Goal: Obtain resource: Obtain resource

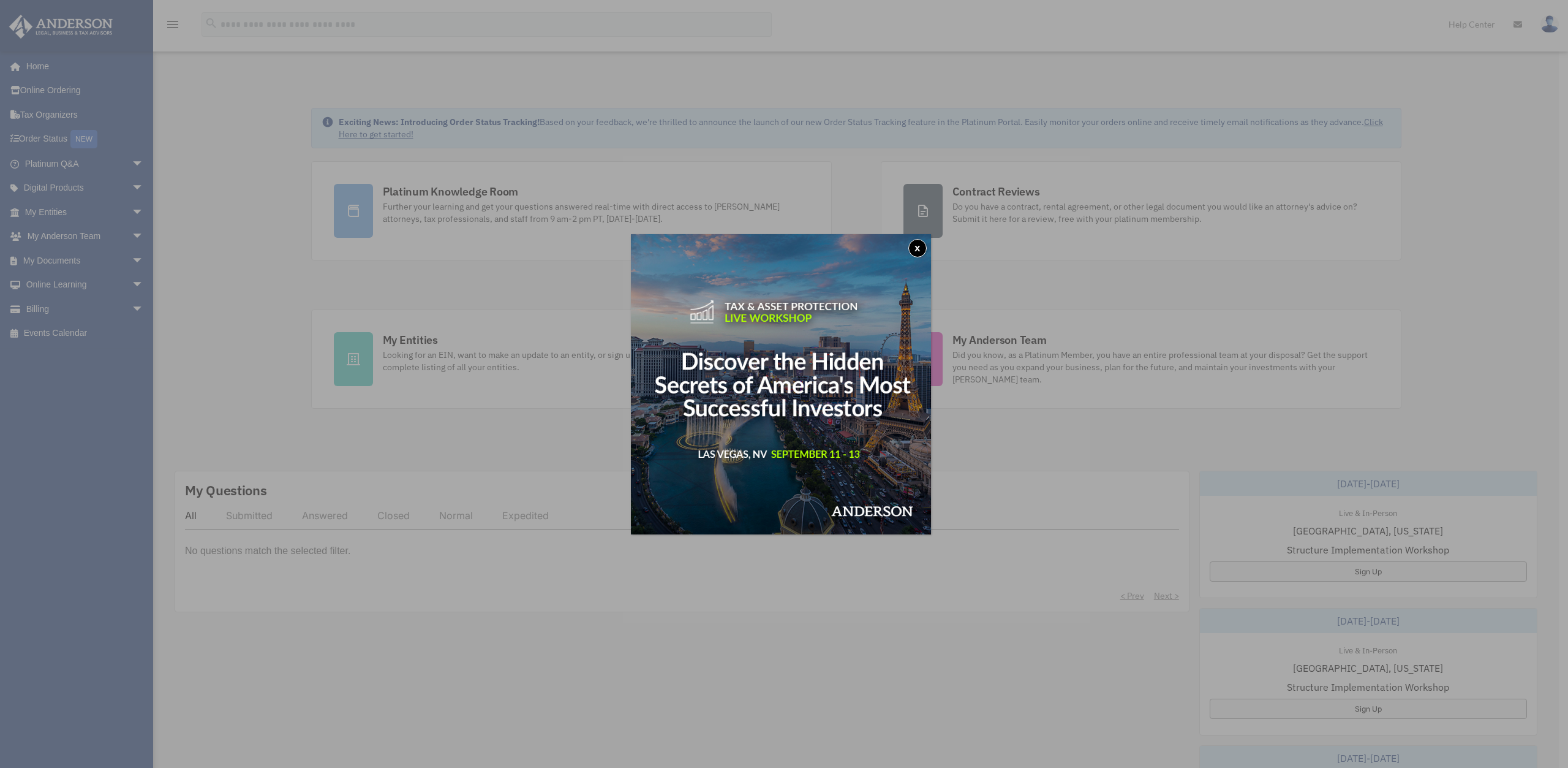
click at [921, 250] on button "x" at bounding box center [917, 248] width 18 height 18
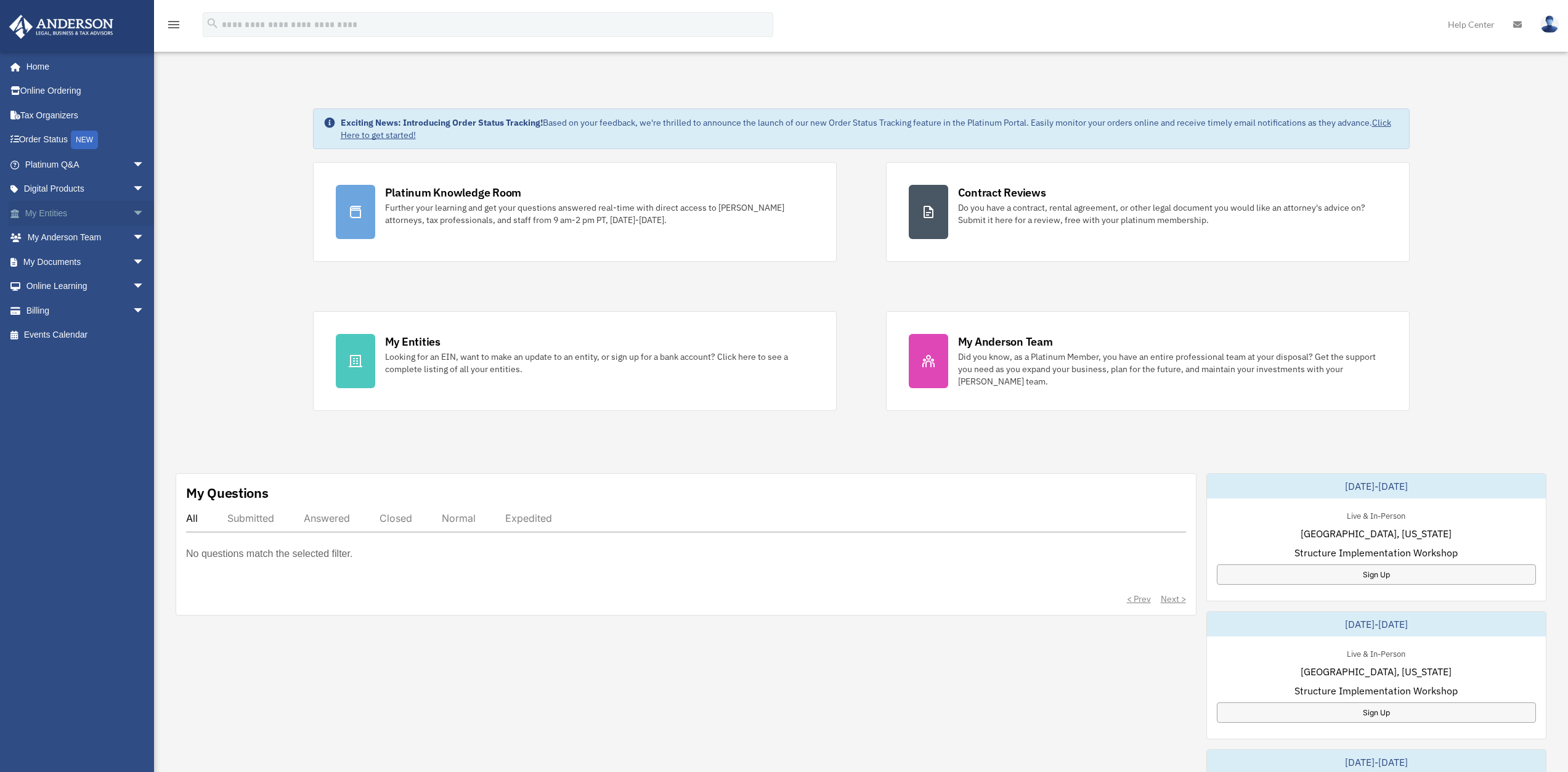
click at [133, 209] on span "arrow_drop_down" at bounding box center [145, 213] width 25 height 25
click at [133, 409] on span "arrow_drop_down" at bounding box center [145, 408] width 25 height 25
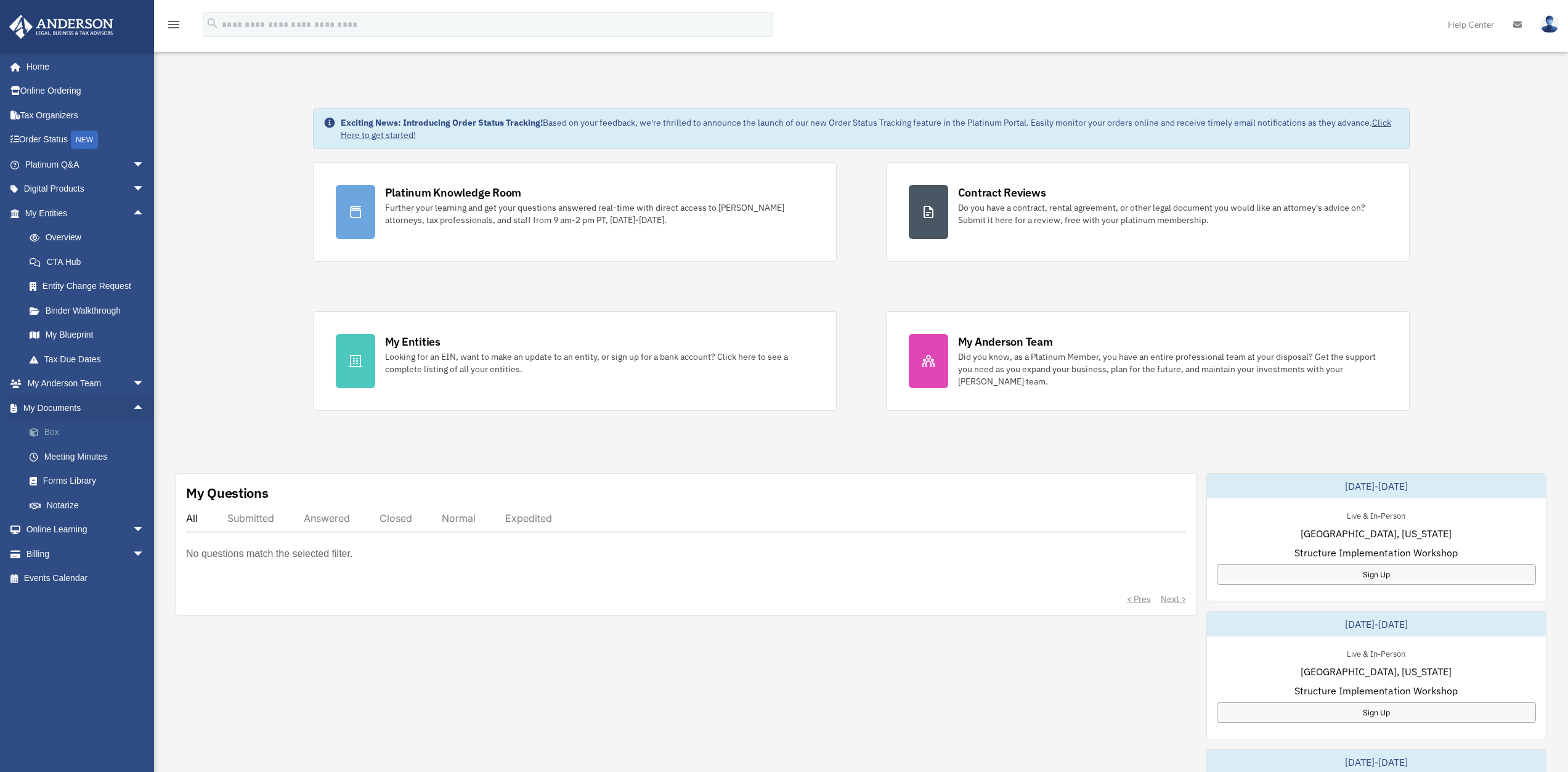
click at [62, 429] on link "Box" at bounding box center [90, 433] width 146 height 25
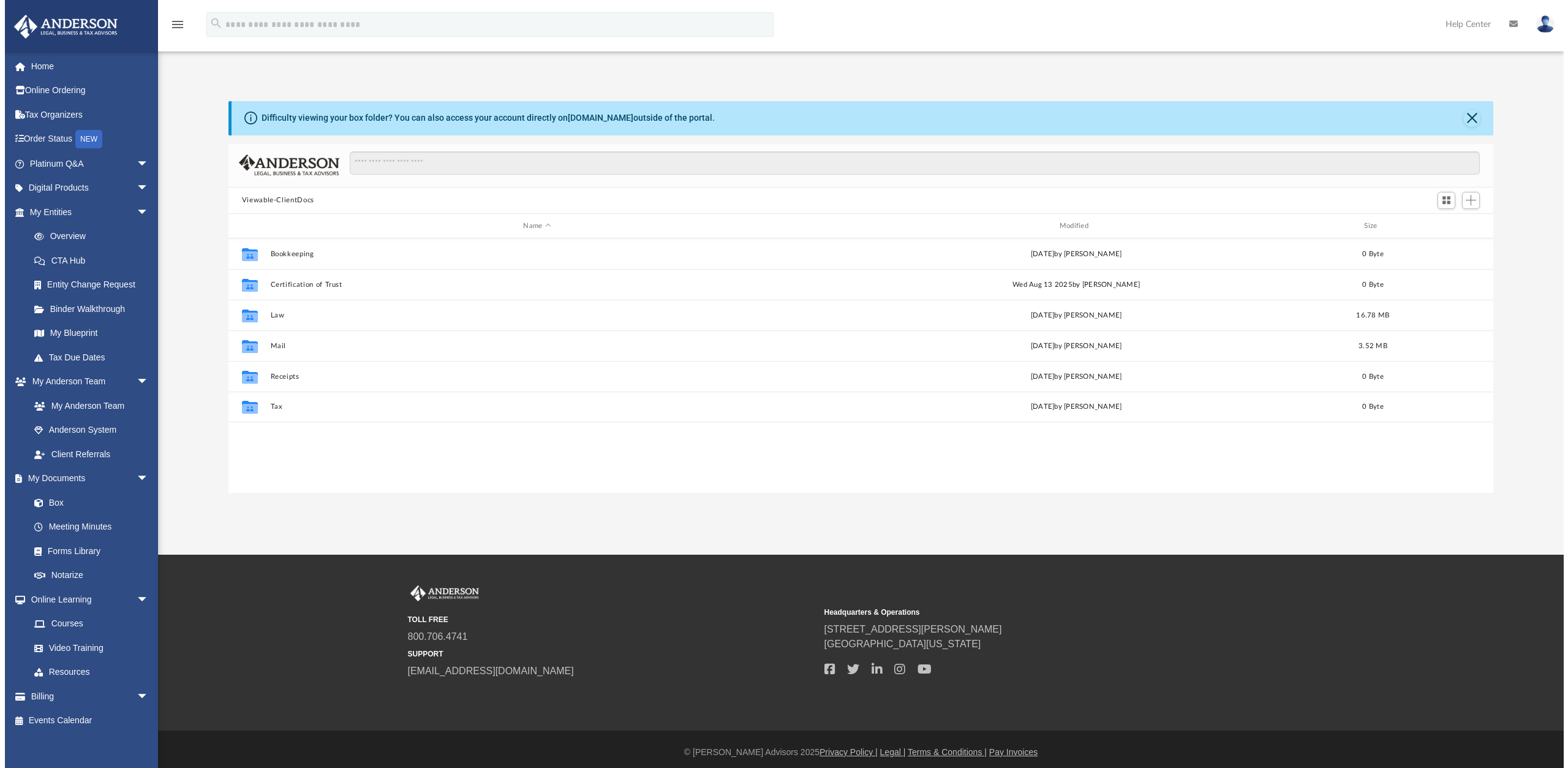
scroll to position [270, 1256]
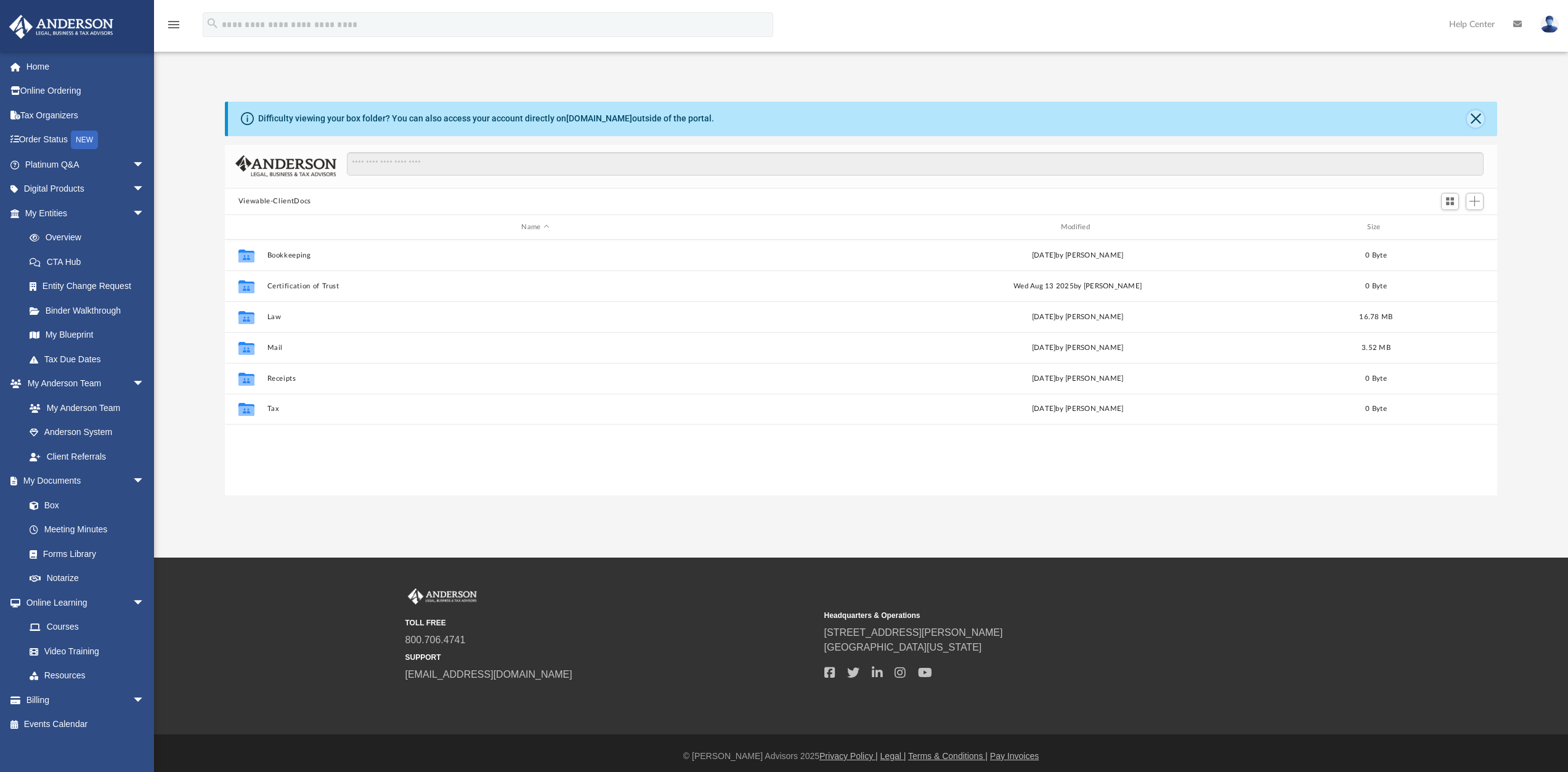
click at [1476, 118] on button "Close" at bounding box center [1475, 118] width 17 height 17
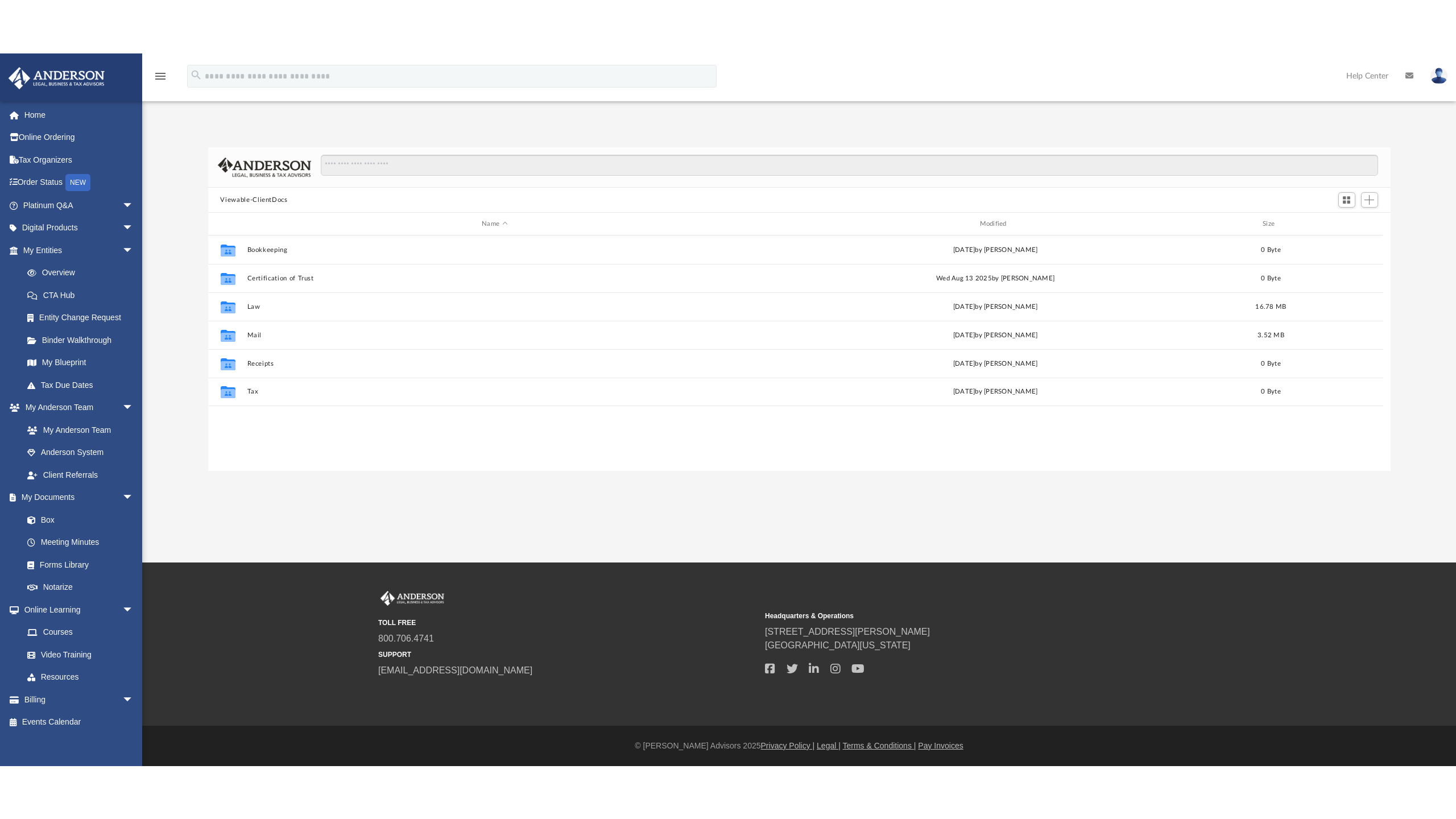
scroll to position [250, 1174]
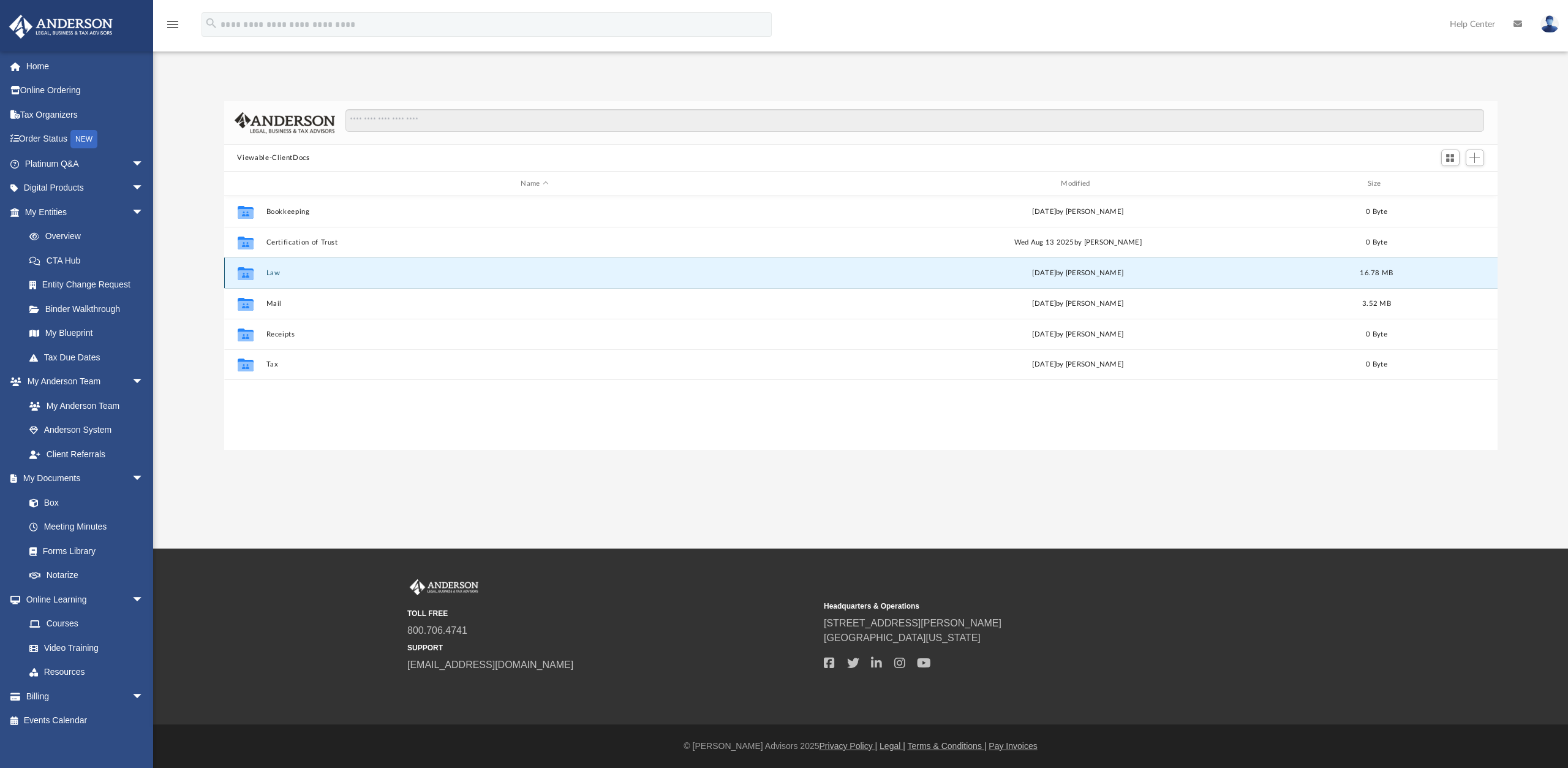
click at [268, 273] on button "Law" at bounding box center [535, 273] width 538 height 8
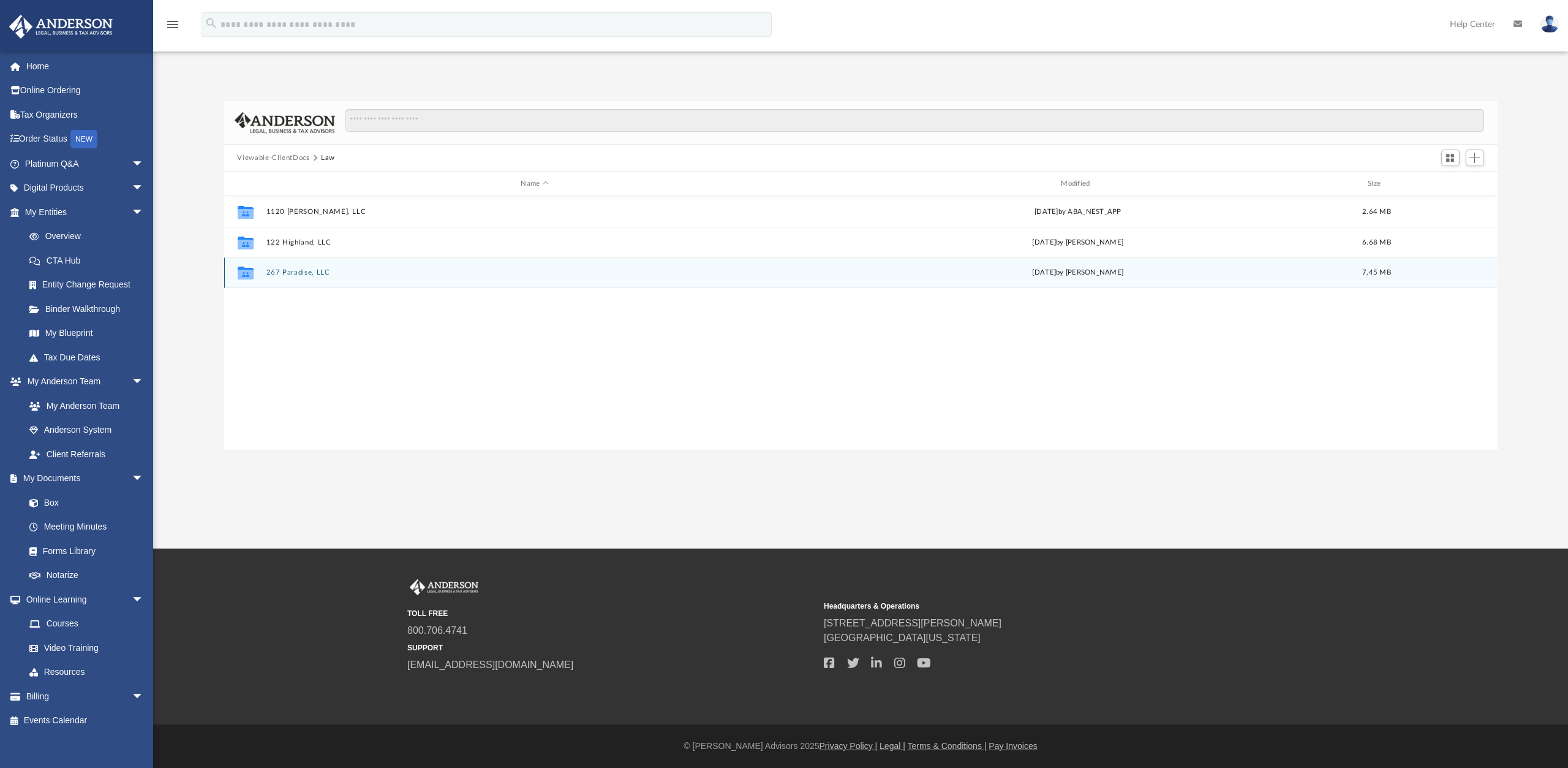
click at [303, 272] on button "267 Paradise, LLC" at bounding box center [535, 272] width 538 height 8
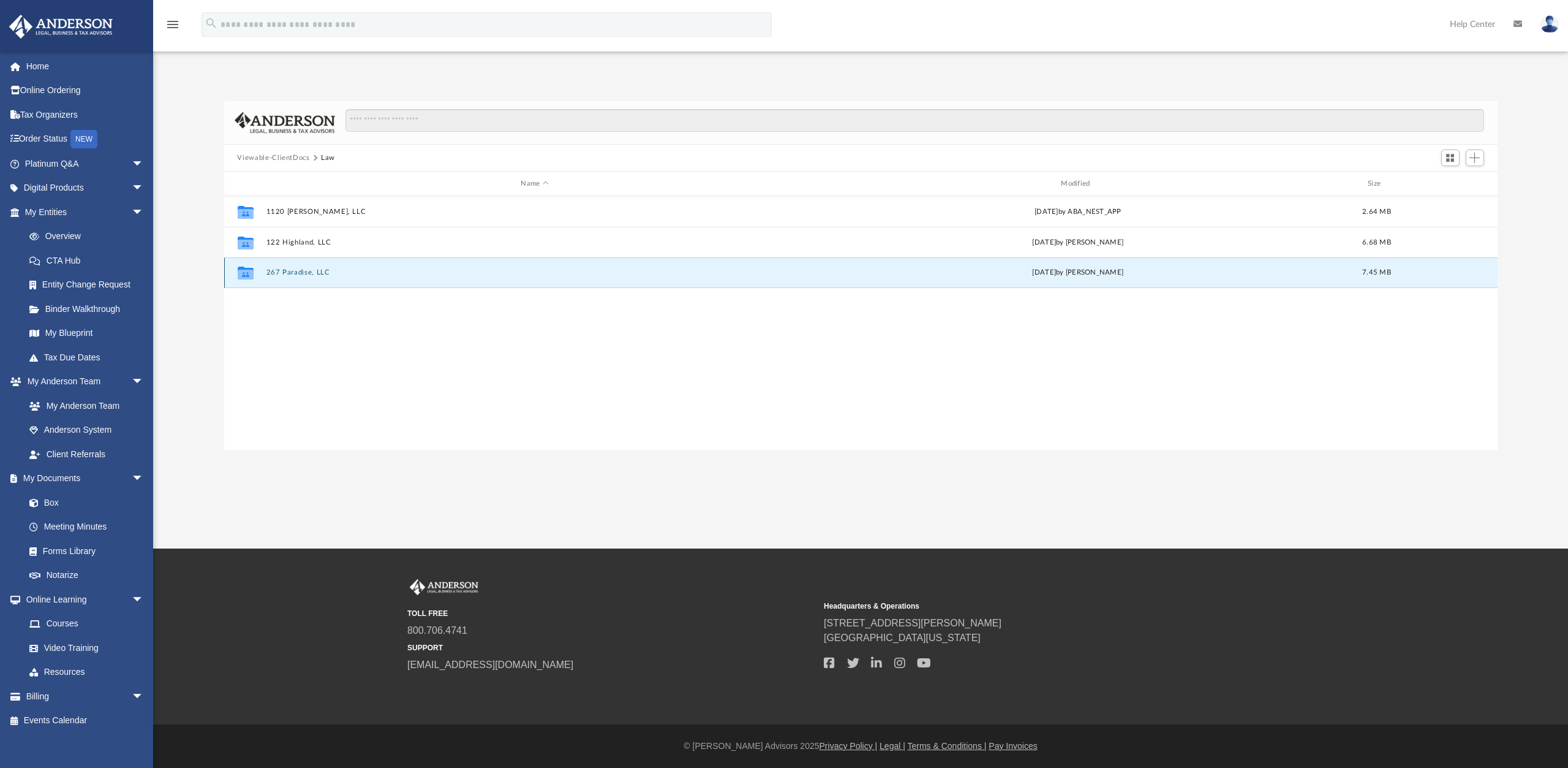
click at [303, 272] on button "267 Paradise, LLC" at bounding box center [535, 272] width 538 height 8
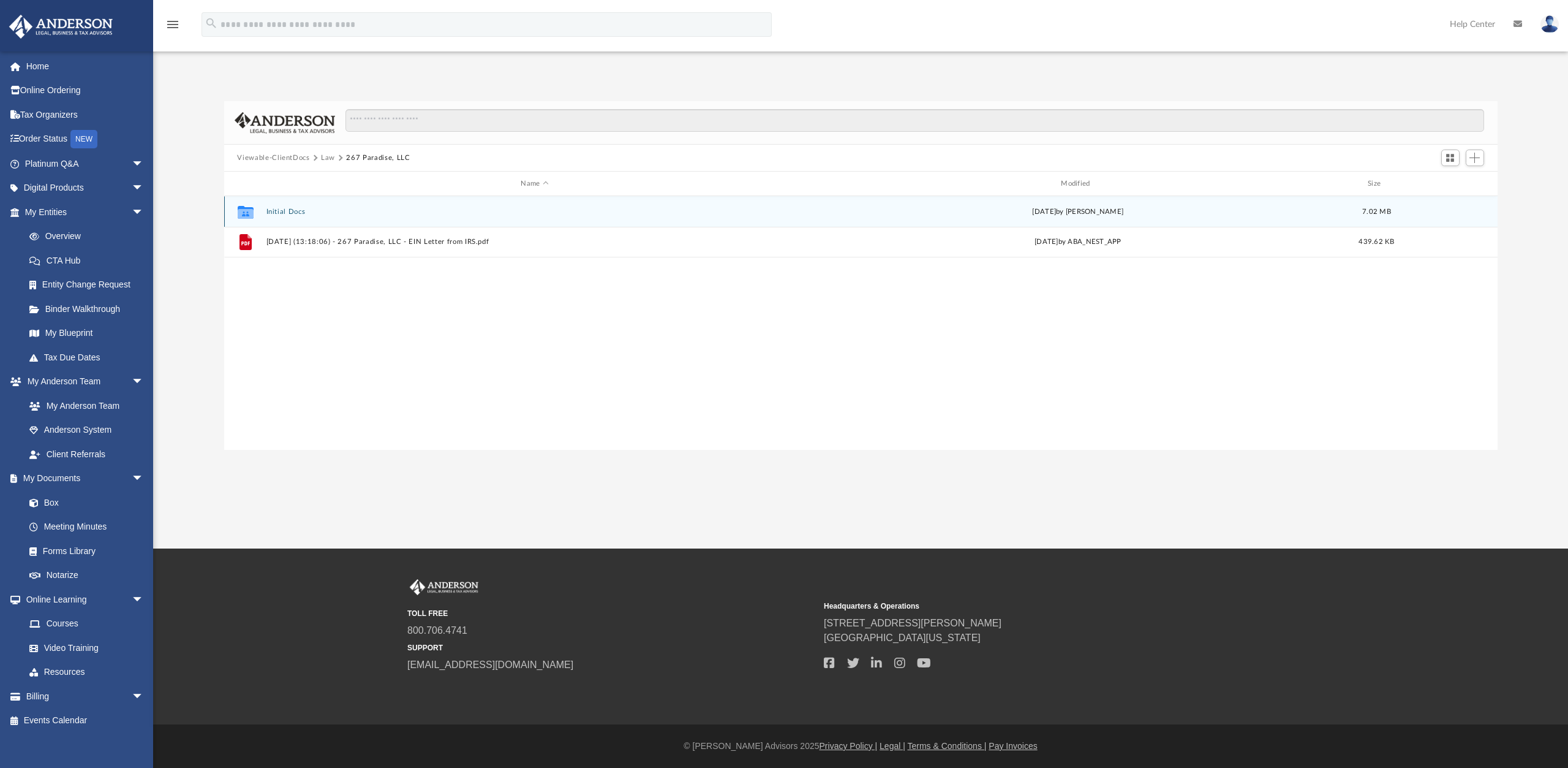
click at [284, 214] on button "Initial Docs" at bounding box center [535, 212] width 538 height 8
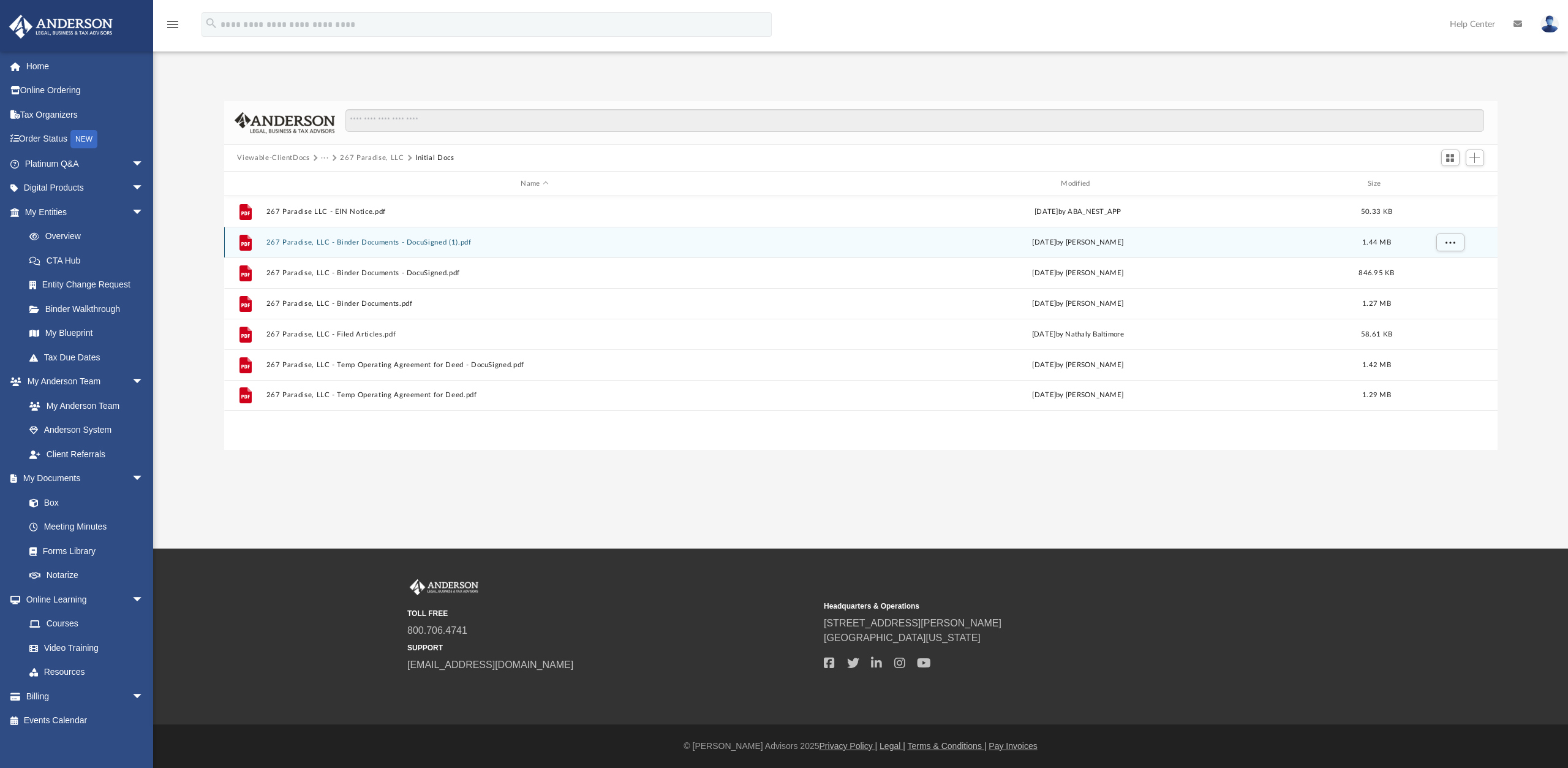
click at [361, 240] on button "267 Paradise, LLC - Binder Documents - DocuSigned (1).pdf" at bounding box center [535, 242] width 538 height 8
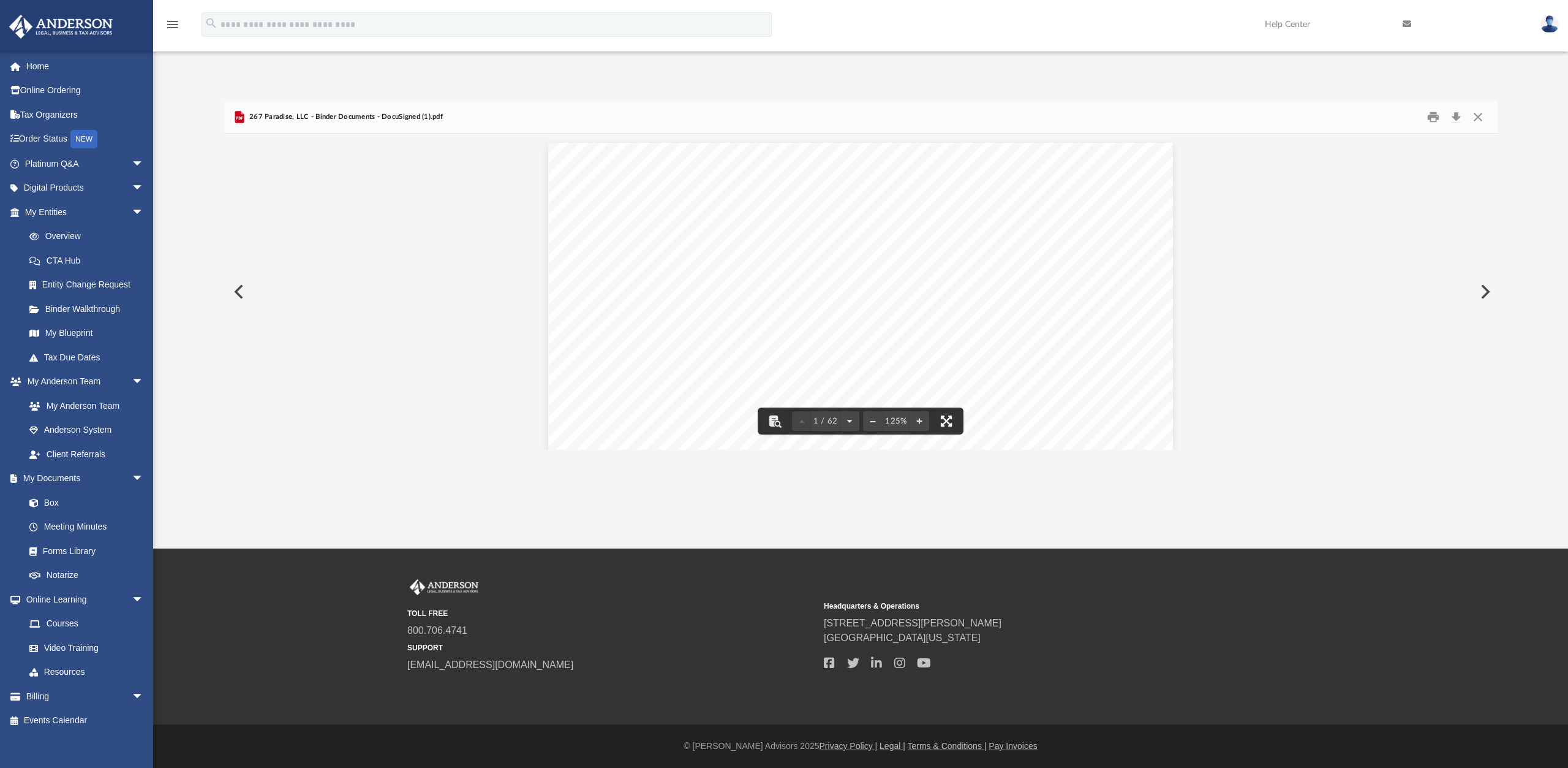
click at [950, 422] on button "File preview" at bounding box center [946, 420] width 27 height 27
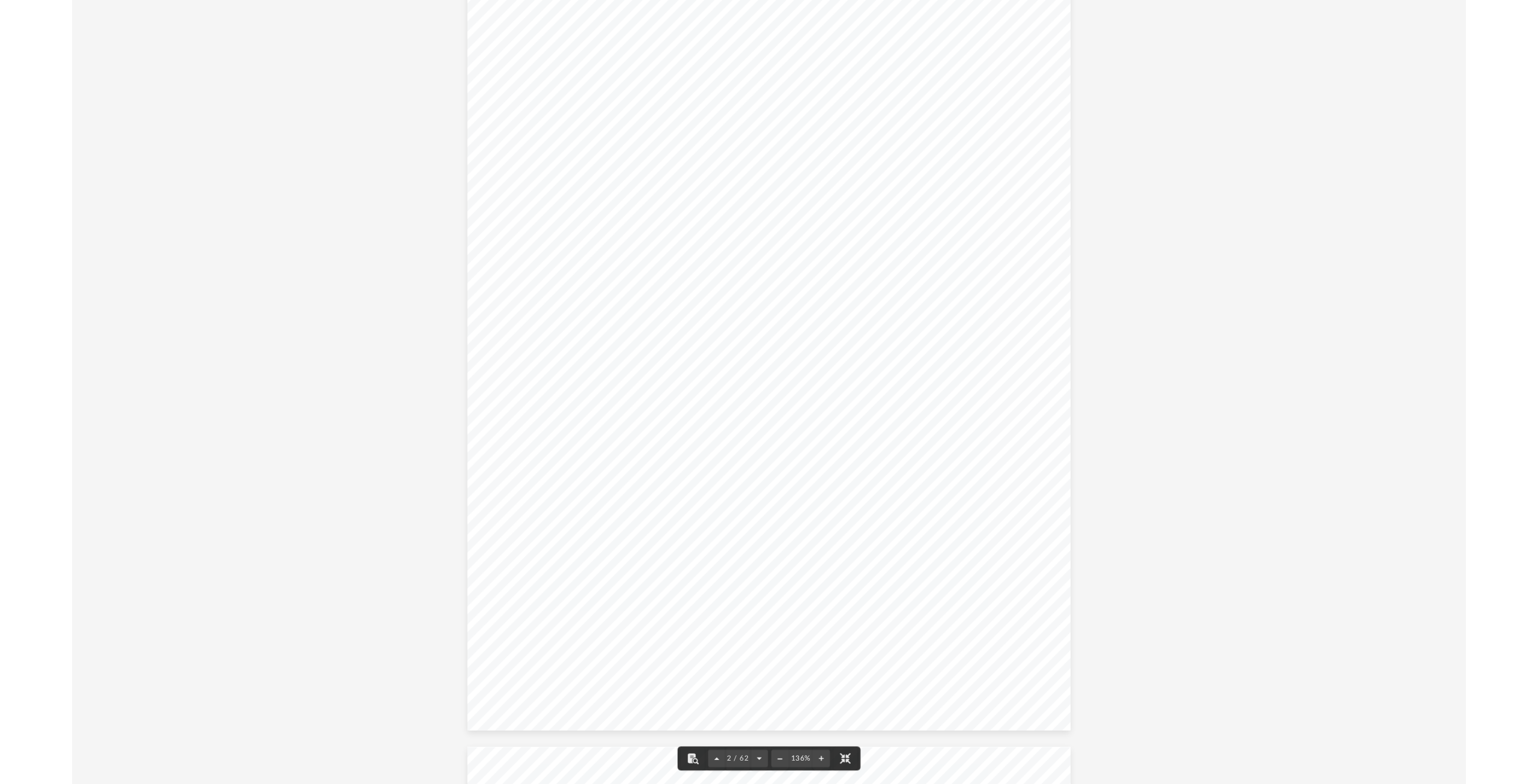
scroll to position [961, 0]
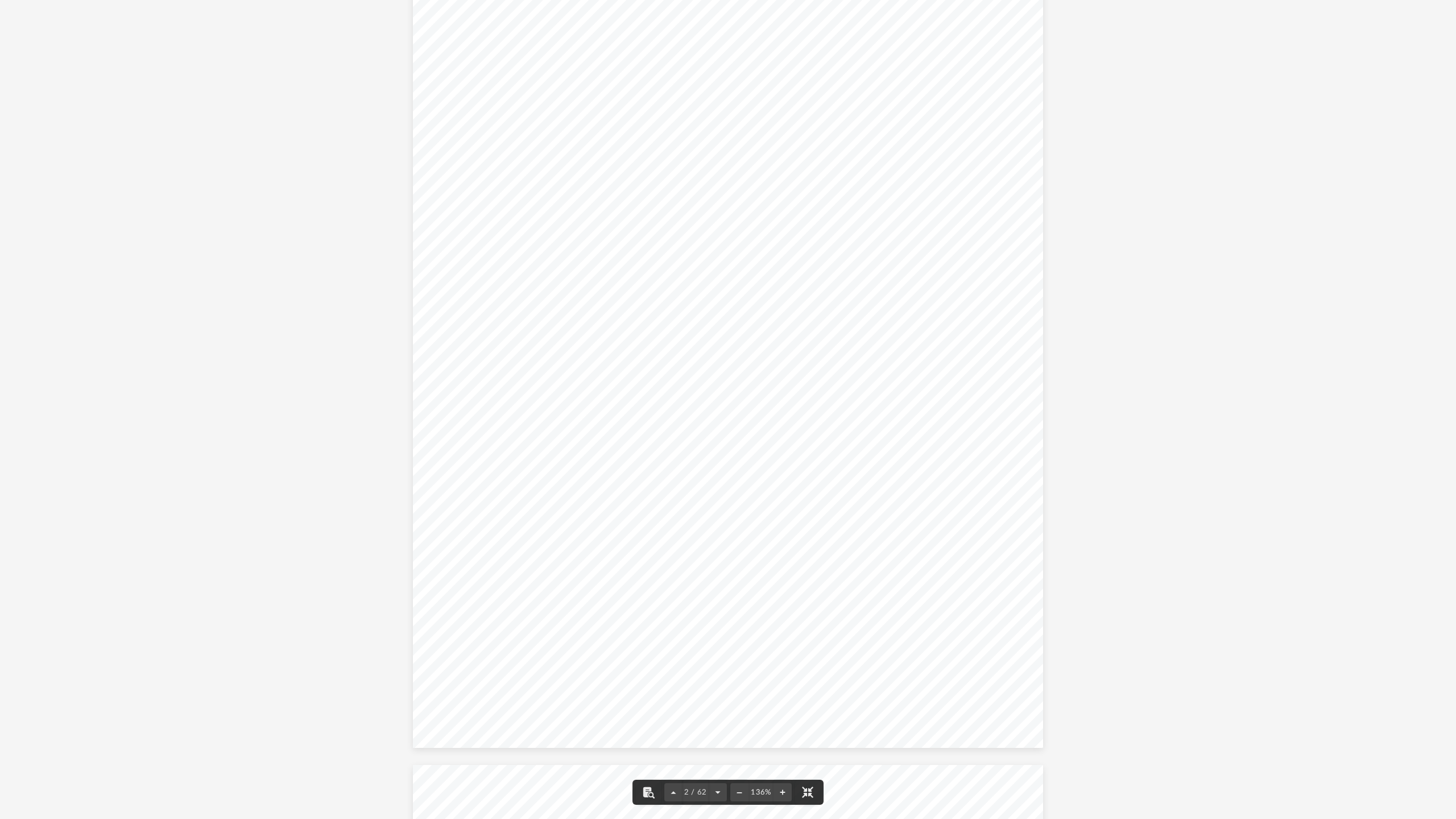
click at [778, 331] on div "Overview of 267 Paradise, LLC Entity Formation Information State of Organizatio…" at bounding box center [728, 340] width 631 height 816
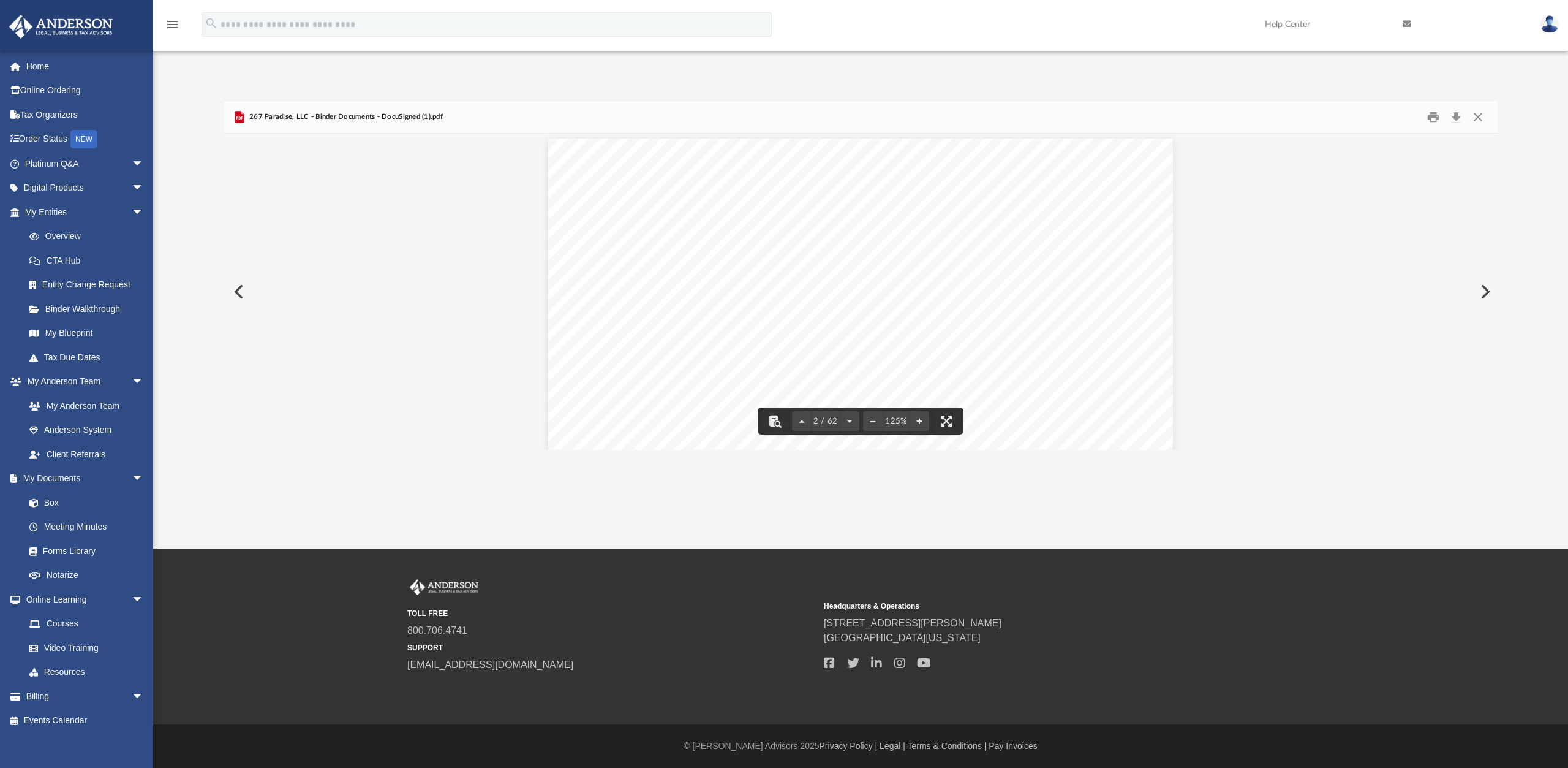
scroll to position [828, 0]
click at [1437, 118] on button "Print" at bounding box center [1433, 118] width 25 height 19
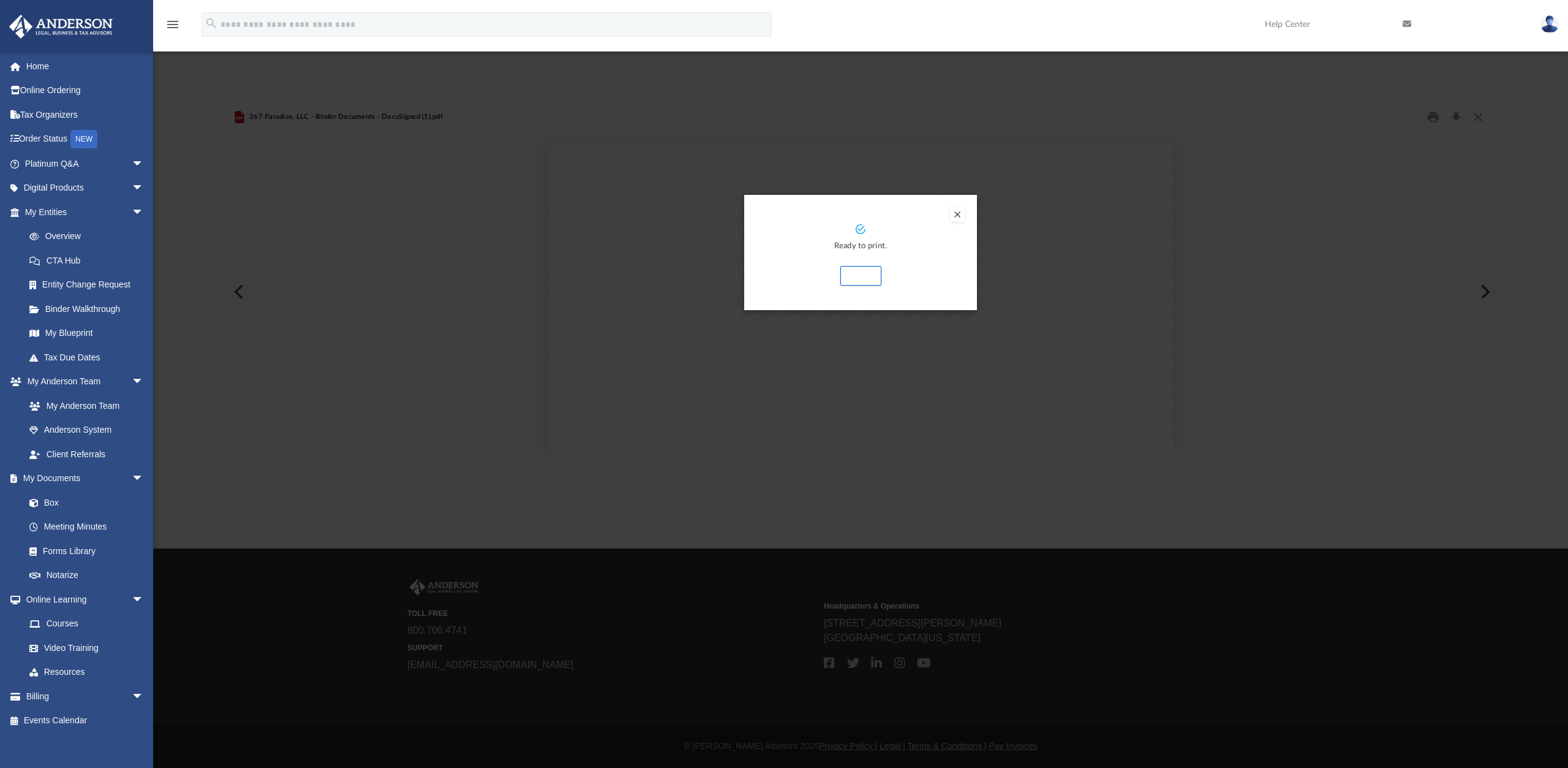
click at [964, 210] on button "Preview" at bounding box center [957, 214] width 14 height 14
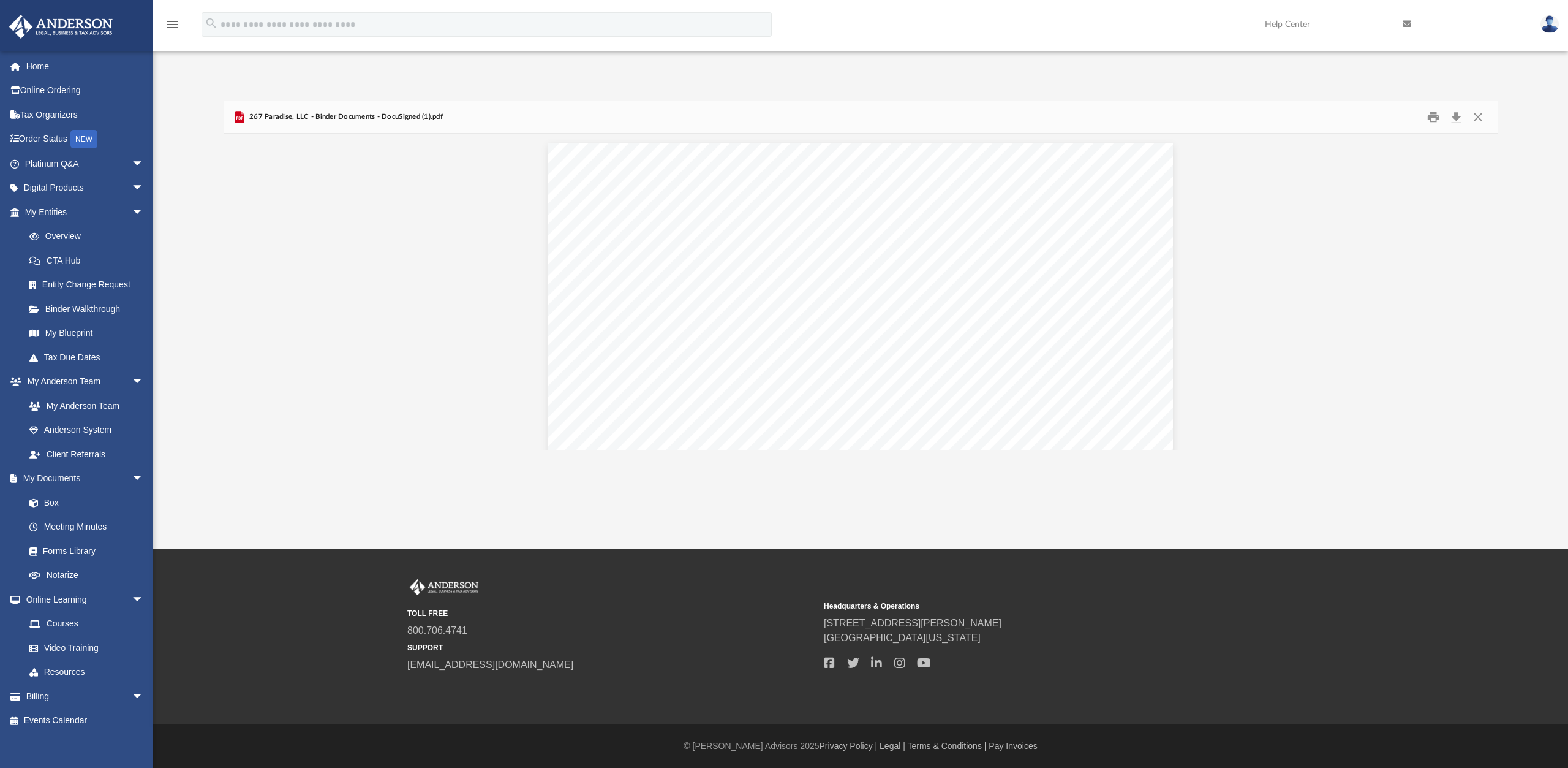
scroll to position [270, 1264]
click at [1281, 641] on div "TOLL FREE 800.706.4741 SUPPORT [EMAIL_ADDRESS][DOMAIN_NAME] Headquarters & Oper…" at bounding box center [860, 626] width 906 height 93
